Goal: Check status: Check status

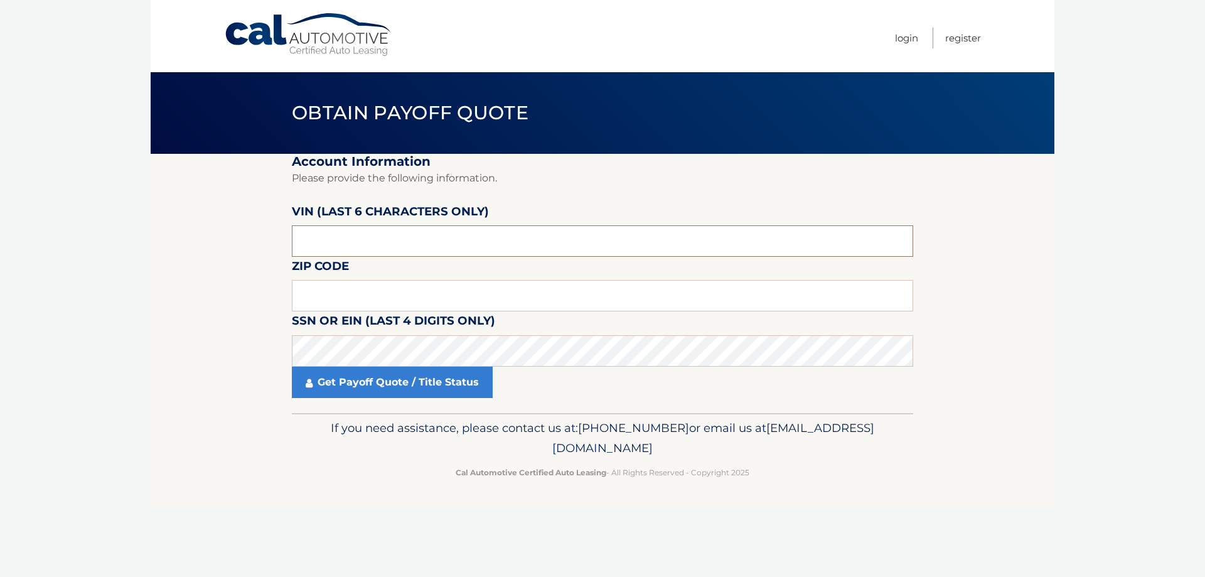
click at [370, 248] on input "text" at bounding box center [602, 240] width 621 height 31
drag, startPoint x: 334, startPoint y: 245, endPoint x: 252, endPoint y: 247, distance: 82.2
click at [252, 247] on section "Account Information Please provide the following information. VIN (last 6 chara…" at bounding box center [603, 283] width 904 height 259
paste input "712456"
type input "712456"
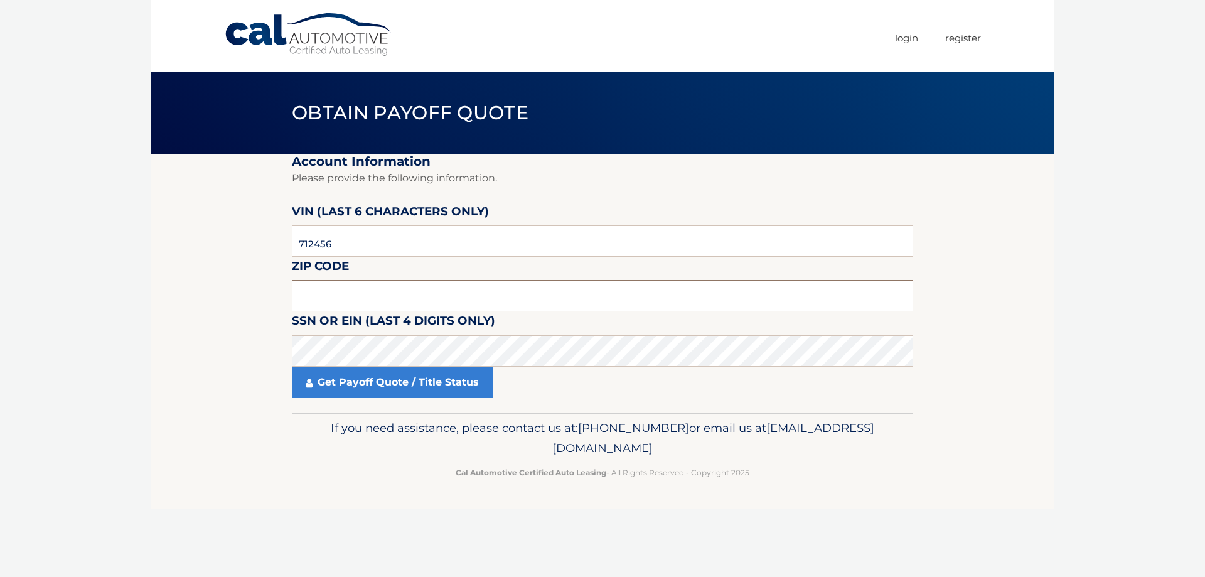
click at [340, 296] on input "text" at bounding box center [602, 295] width 621 height 31
click at [320, 291] on input "text" at bounding box center [602, 295] width 621 height 31
click at [305, 297] on input "text" at bounding box center [602, 295] width 621 height 31
click at [372, 300] on input "text" at bounding box center [602, 295] width 621 height 31
click at [360, 384] on link "Get Payoff Quote / Title Status" at bounding box center [392, 381] width 201 height 31
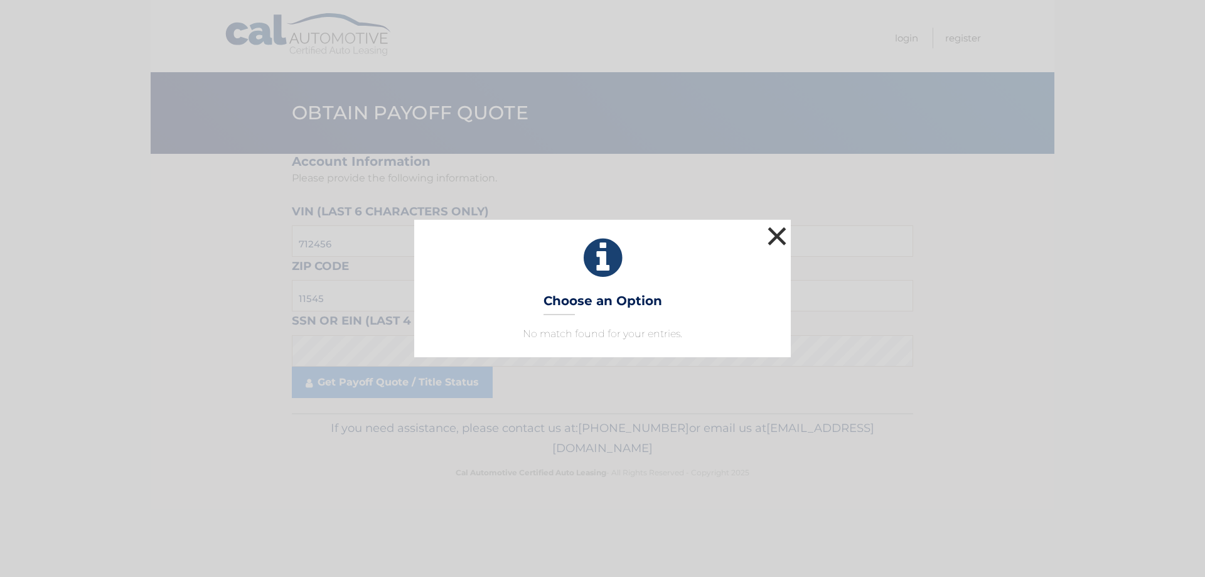
click at [777, 232] on button "×" at bounding box center [776, 235] width 25 height 25
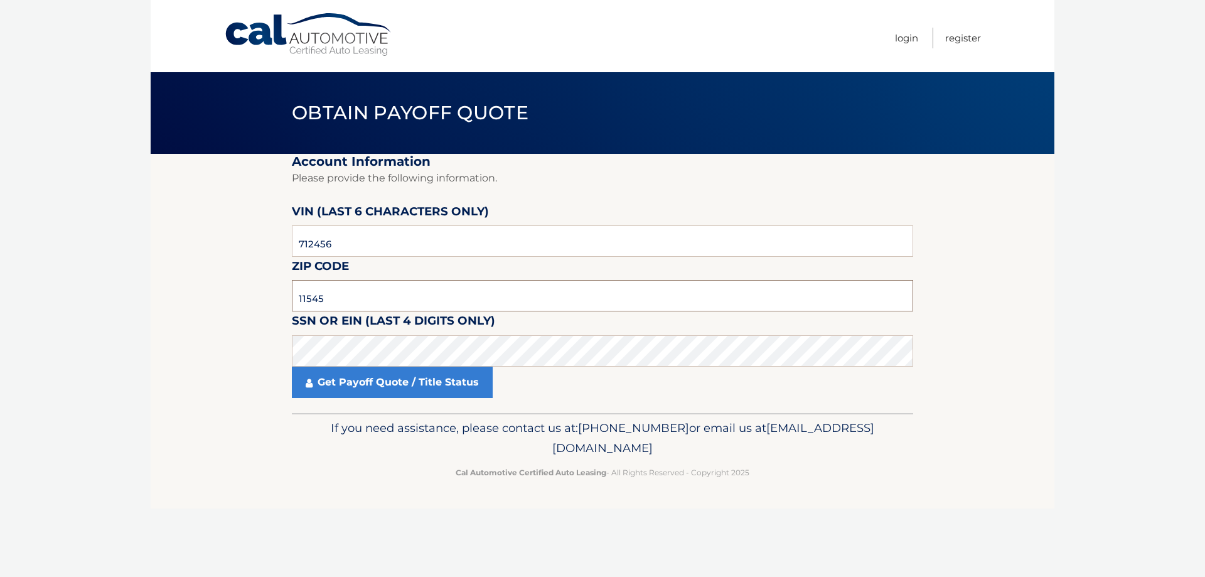
drag, startPoint x: 334, startPoint y: 297, endPoint x: 295, endPoint y: 298, distance: 38.9
click at [295, 298] on input "11545" at bounding box center [602, 295] width 621 height 31
type input "11566"
click button "For Originating Dealer" at bounding box center [0, 0] width 0 height 0
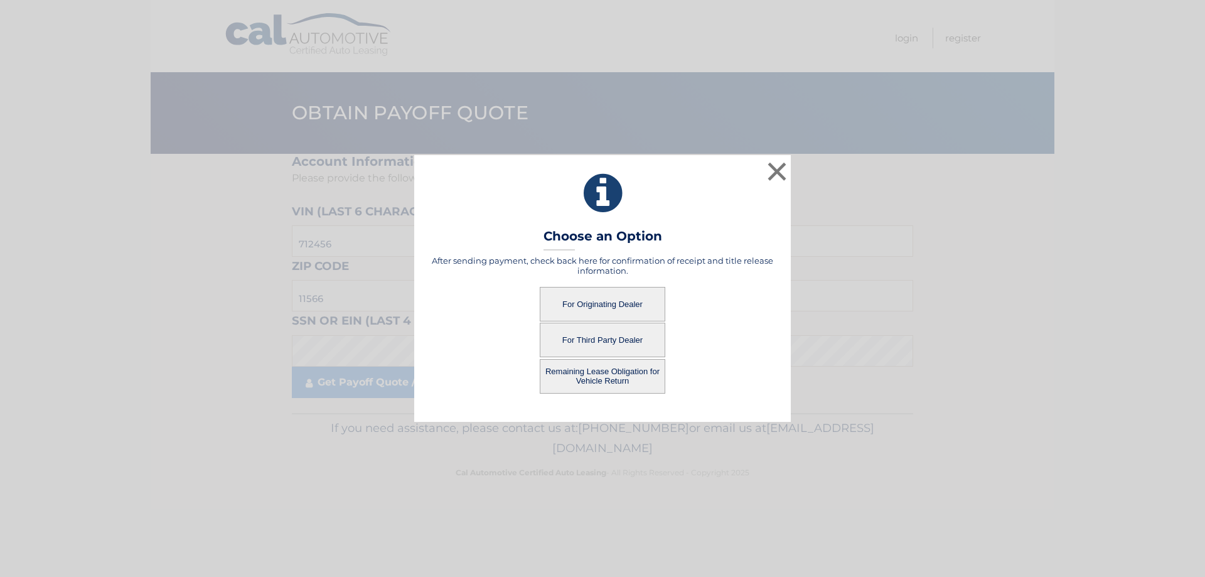
click at [596, 306] on button "For Originating Dealer" at bounding box center [603, 304] width 126 height 35
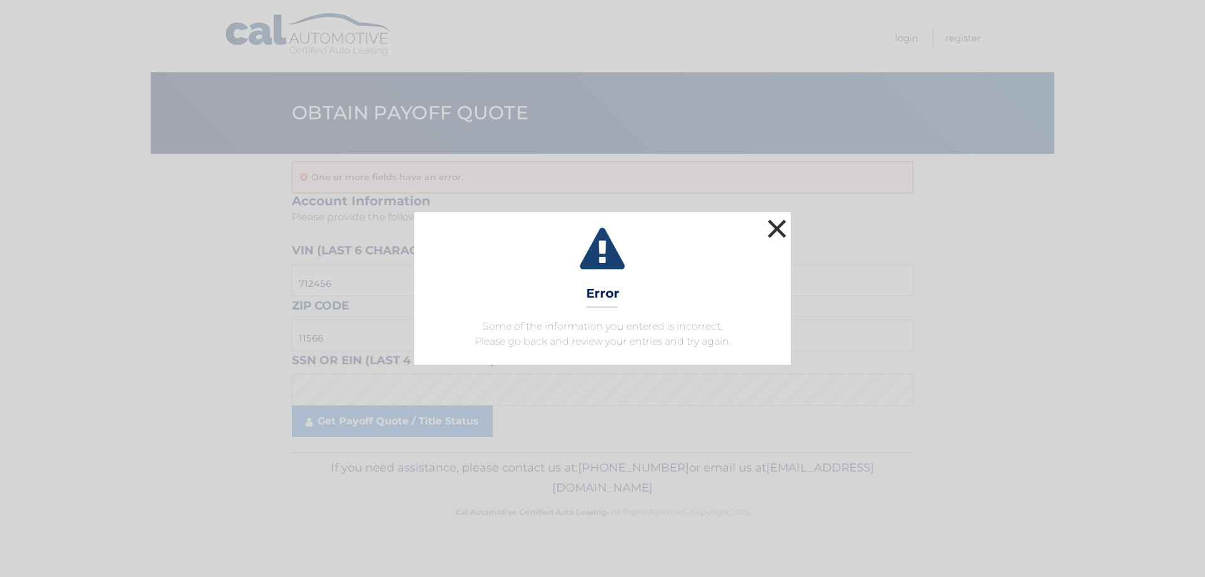
click at [779, 230] on button "×" at bounding box center [776, 228] width 25 height 25
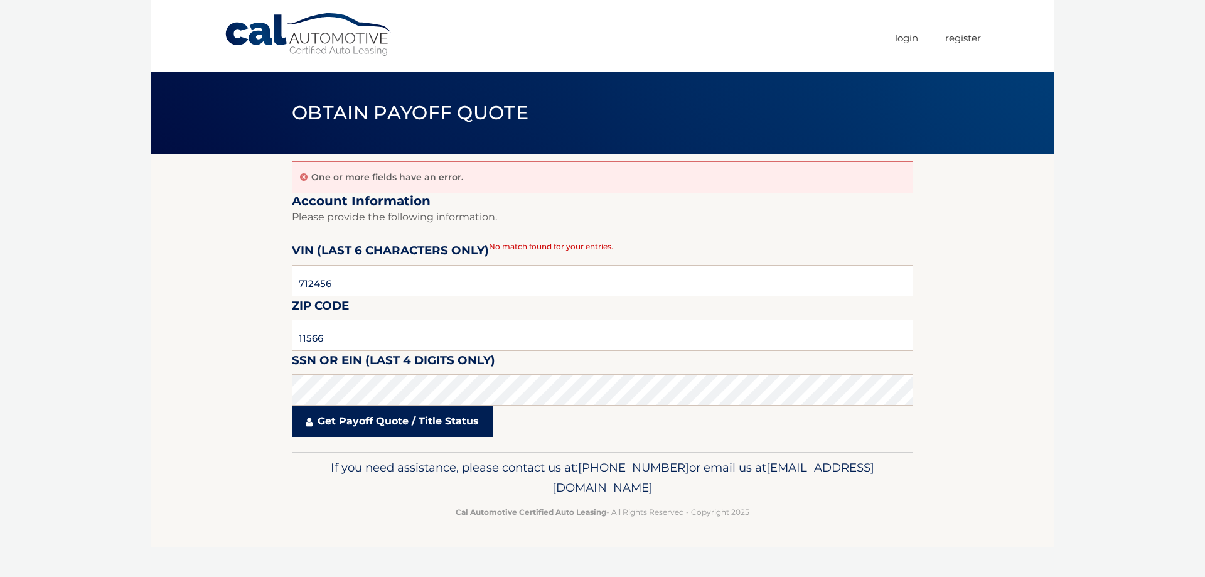
click at [345, 421] on link "Get Payoff Quote / Title Status" at bounding box center [392, 420] width 201 height 31
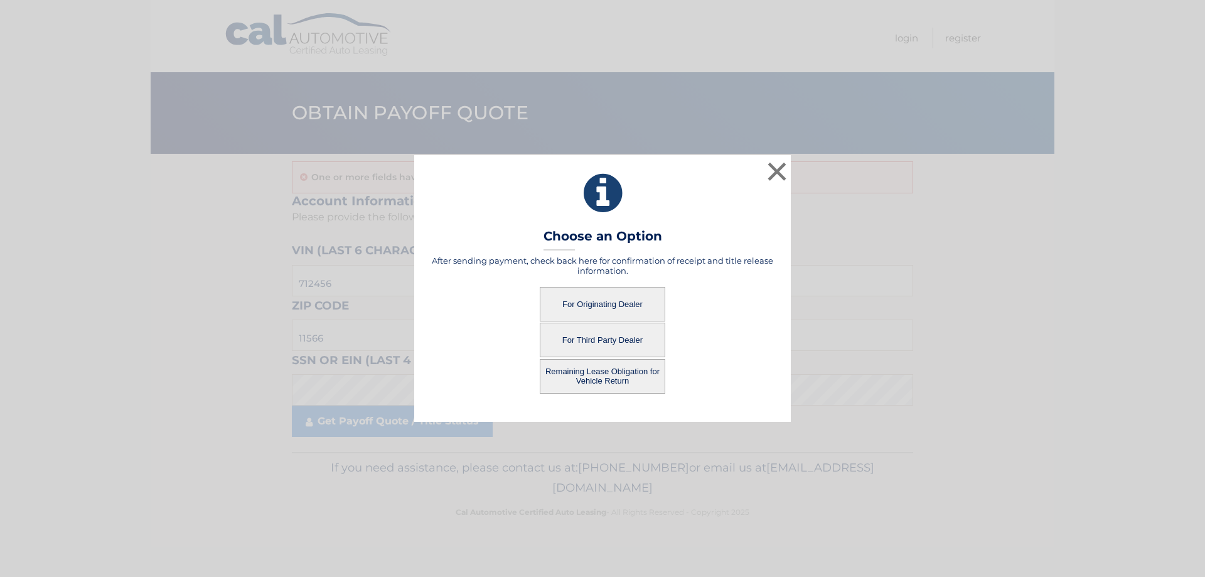
click at [572, 303] on button "For Originating Dealer" at bounding box center [603, 304] width 126 height 35
click at [594, 306] on button "For Originating Dealer" at bounding box center [603, 304] width 126 height 35
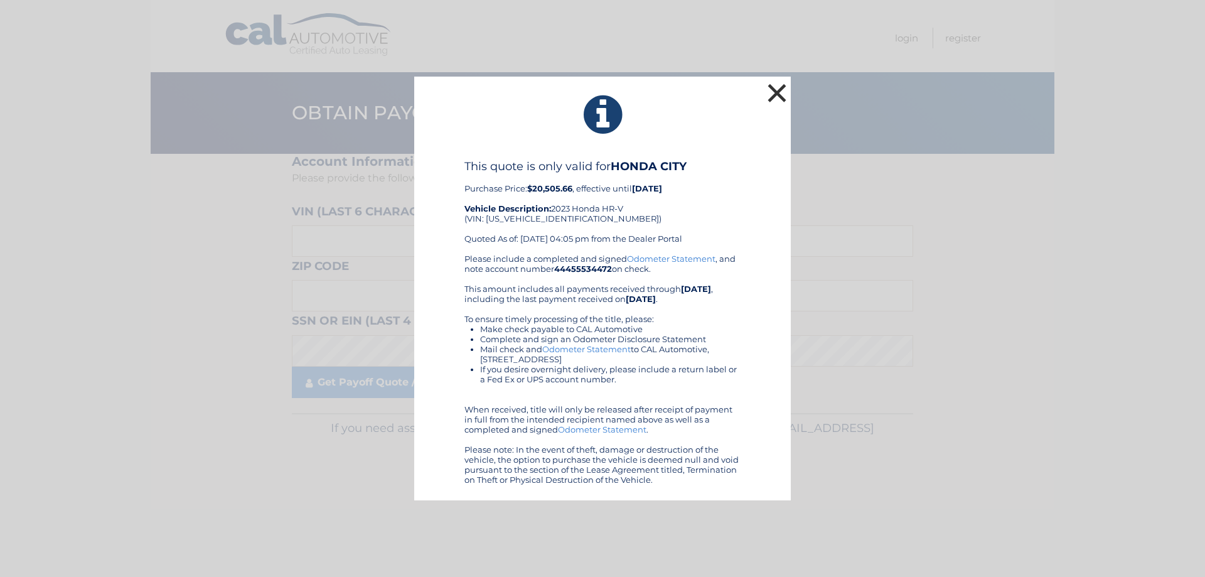
click at [777, 92] on button "×" at bounding box center [776, 92] width 25 height 25
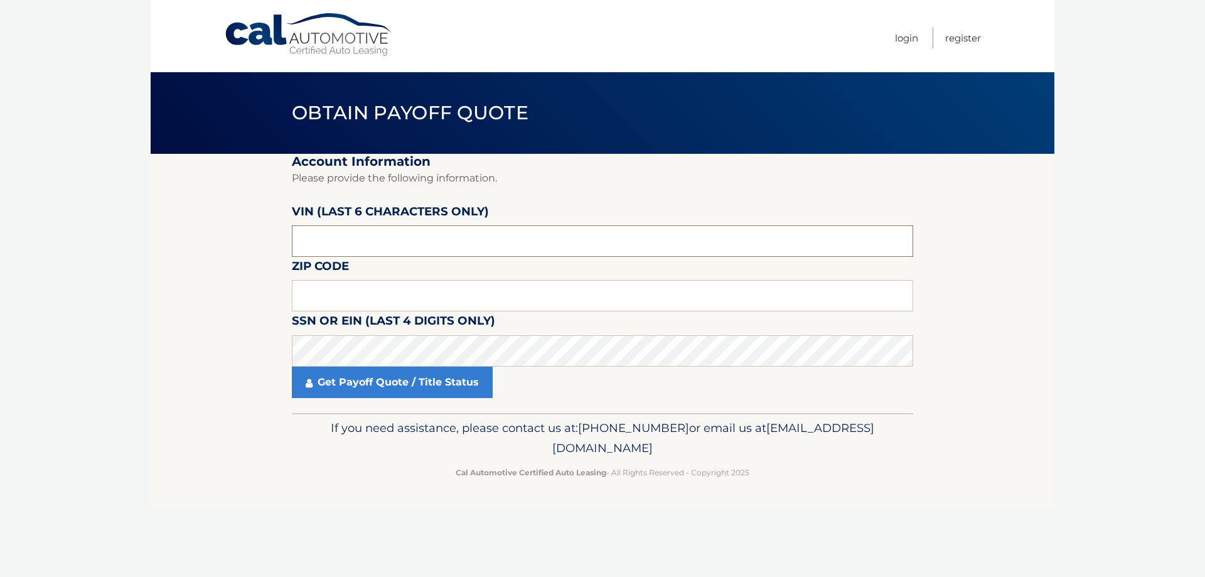
click at [385, 249] on input "text" at bounding box center [602, 240] width 621 height 31
drag, startPoint x: 385, startPoint y: 249, endPoint x: 233, endPoint y: 250, distance: 151.3
click at [233, 250] on section "Account Information Please provide the following information. VIN (last 6 chara…" at bounding box center [603, 283] width 904 height 259
type input "7*****"
type input "712456"
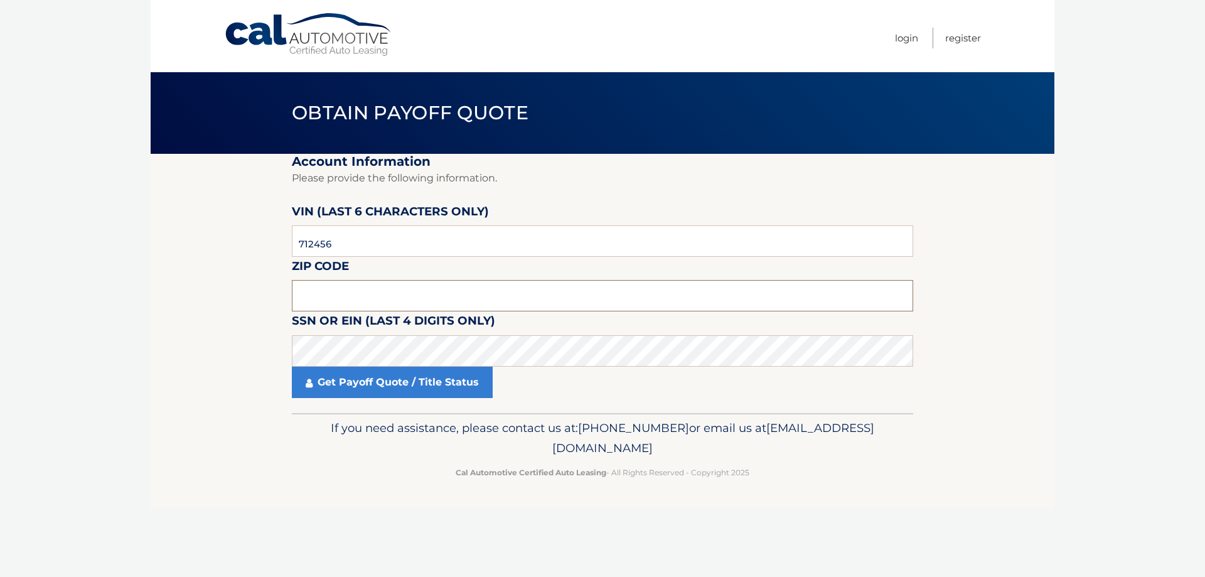
click at [331, 290] on input "text" at bounding box center [602, 295] width 621 height 31
type input "11566"
click at [330, 385] on link "Get Payoff Quote / Title Status" at bounding box center [392, 381] width 201 height 31
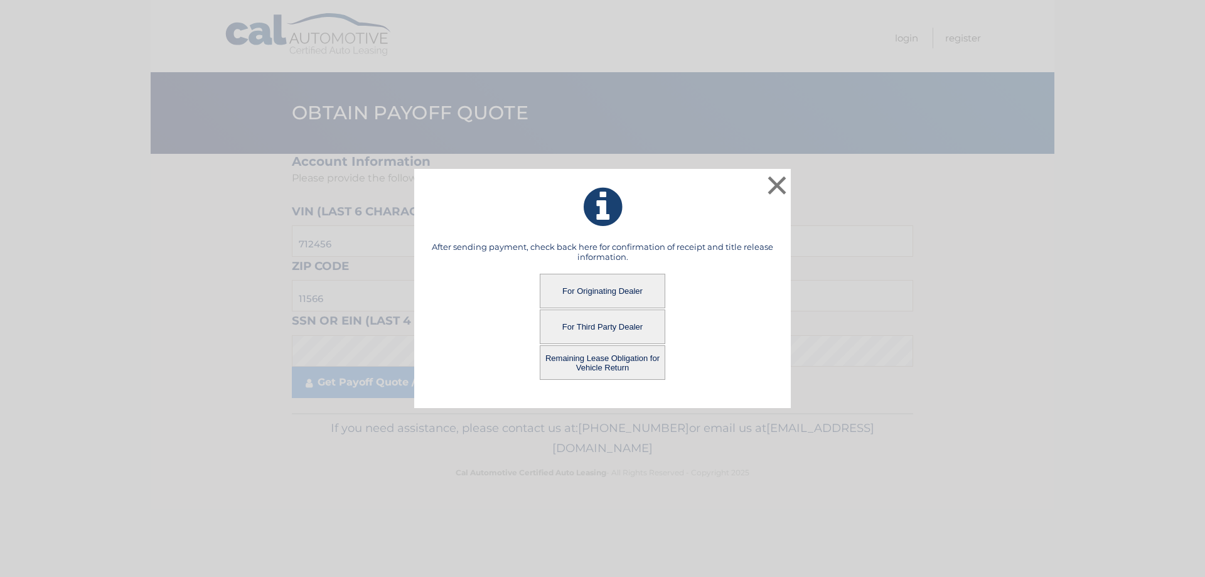
click at [592, 329] on button "For Third Party Dealer" at bounding box center [603, 326] width 126 height 35
click at [597, 328] on button "For Third Party Dealer" at bounding box center [603, 326] width 126 height 35
